Goal: Information Seeking & Learning: Compare options

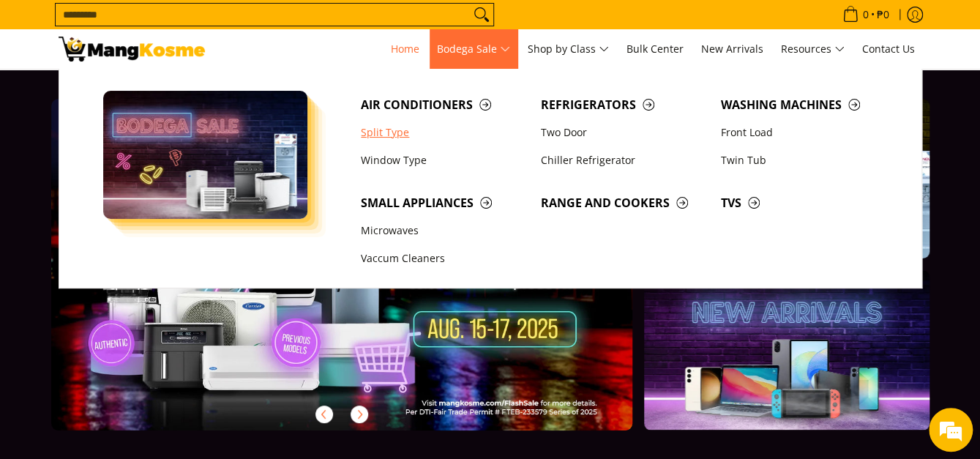
click at [381, 136] on link "Split Type" at bounding box center [444, 133] width 180 height 28
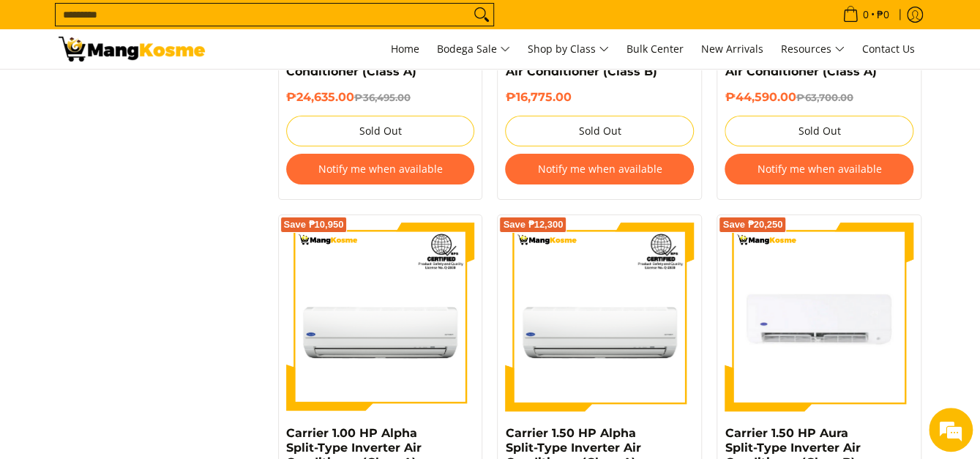
scroll to position [2733, 0]
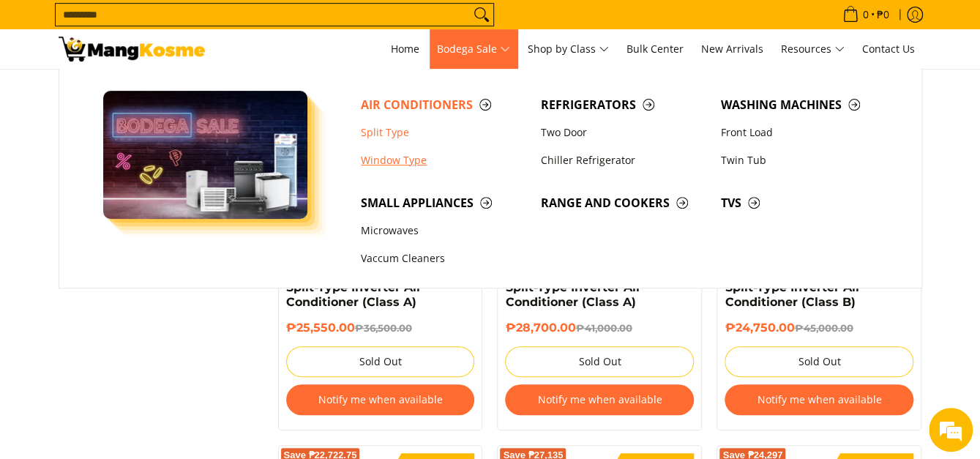
click at [427, 155] on link "Window Type" at bounding box center [444, 160] width 180 height 28
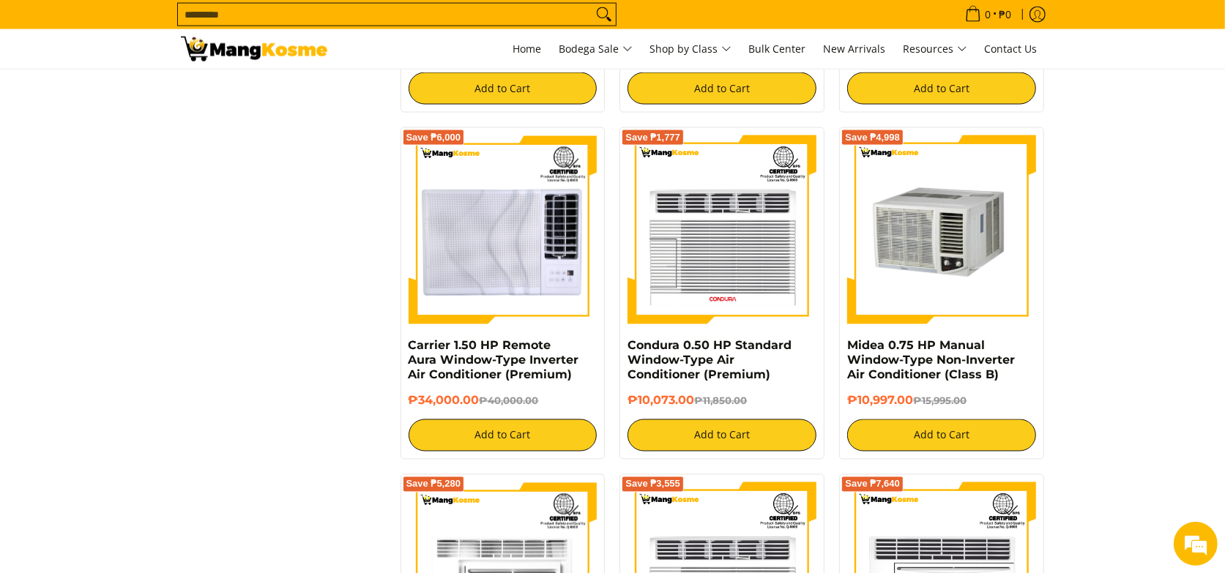
scroll to position [1922, 0]
